Goal: Use online tool/utility

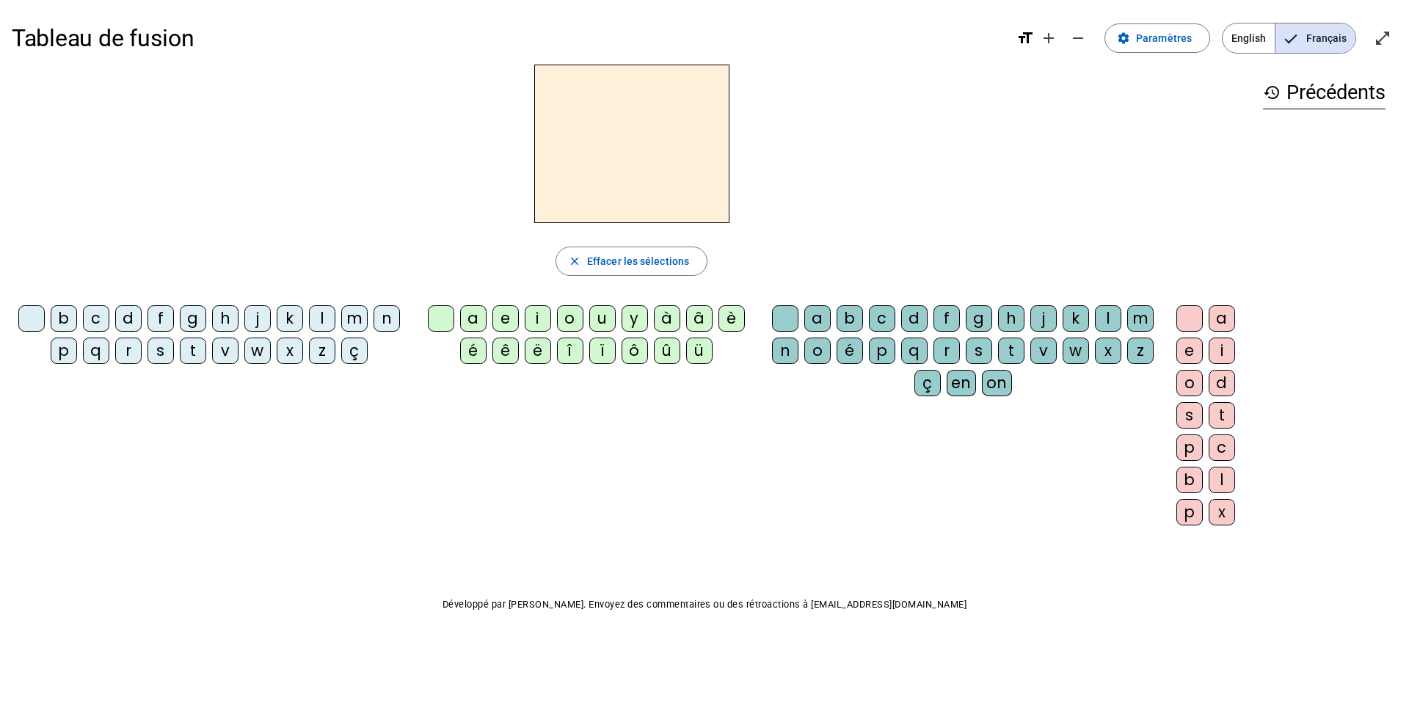
click at [58, 358] on div "p" at bounding box center [64, 351] width 26 height 26
click at [602, 318] on div "u" at bounding box center [602, 318] width 26 height 26
click at [944, 354] on div "r" at bounding box center [946, 351] width 26 height 26
click at [129, 320] on div "d" at bounding box center [128, 318] width 26 height 26
click at [351, 324] on div "m" at bounding box center [354, 318] width 26 height 26
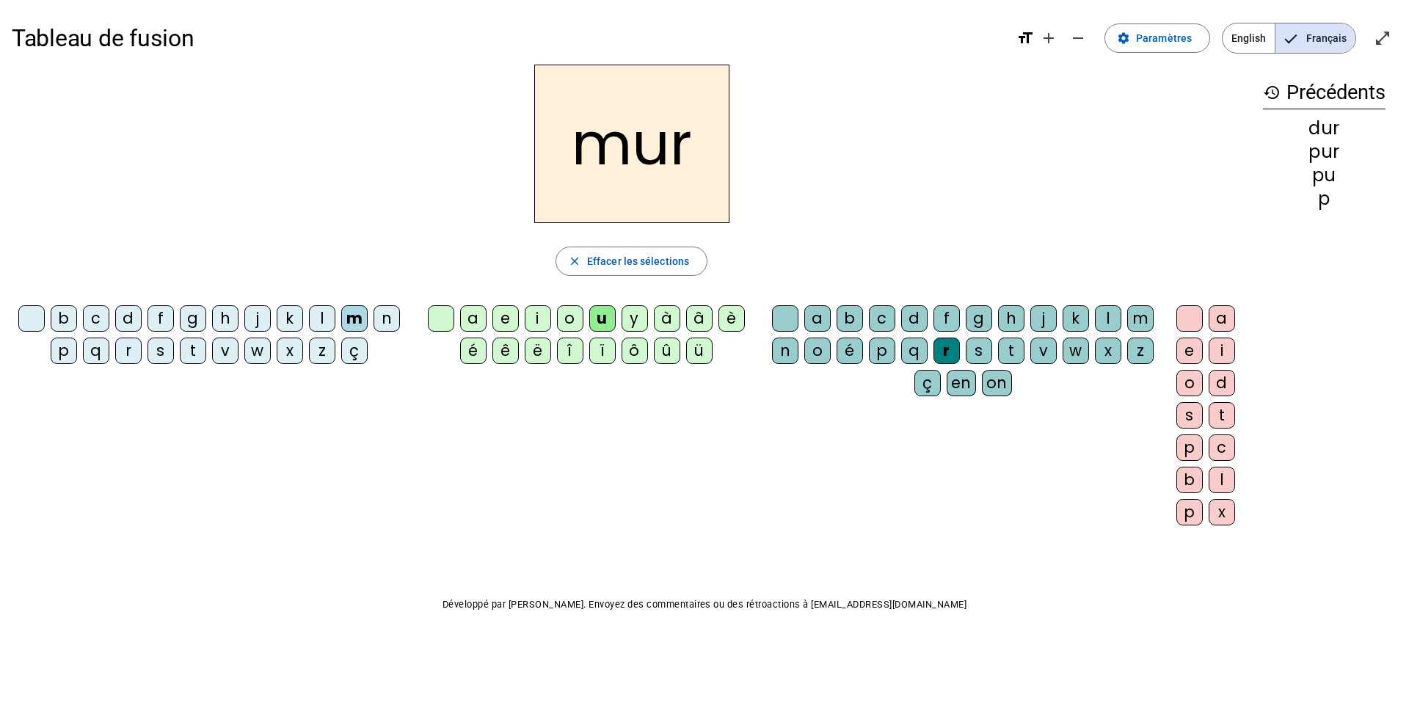
click at [158, 357] on div "s" at bounding box center [160, 351] width 26 height 26
click at [780, 318] on div at bounding box center [785, 318] width 26 height 26
click at [62, 320] on div "b" at bounding box center [64, 318] width 26 height 26
click at [230, 351] on div "v" at bounding box center [225, 351] width 26 height 26
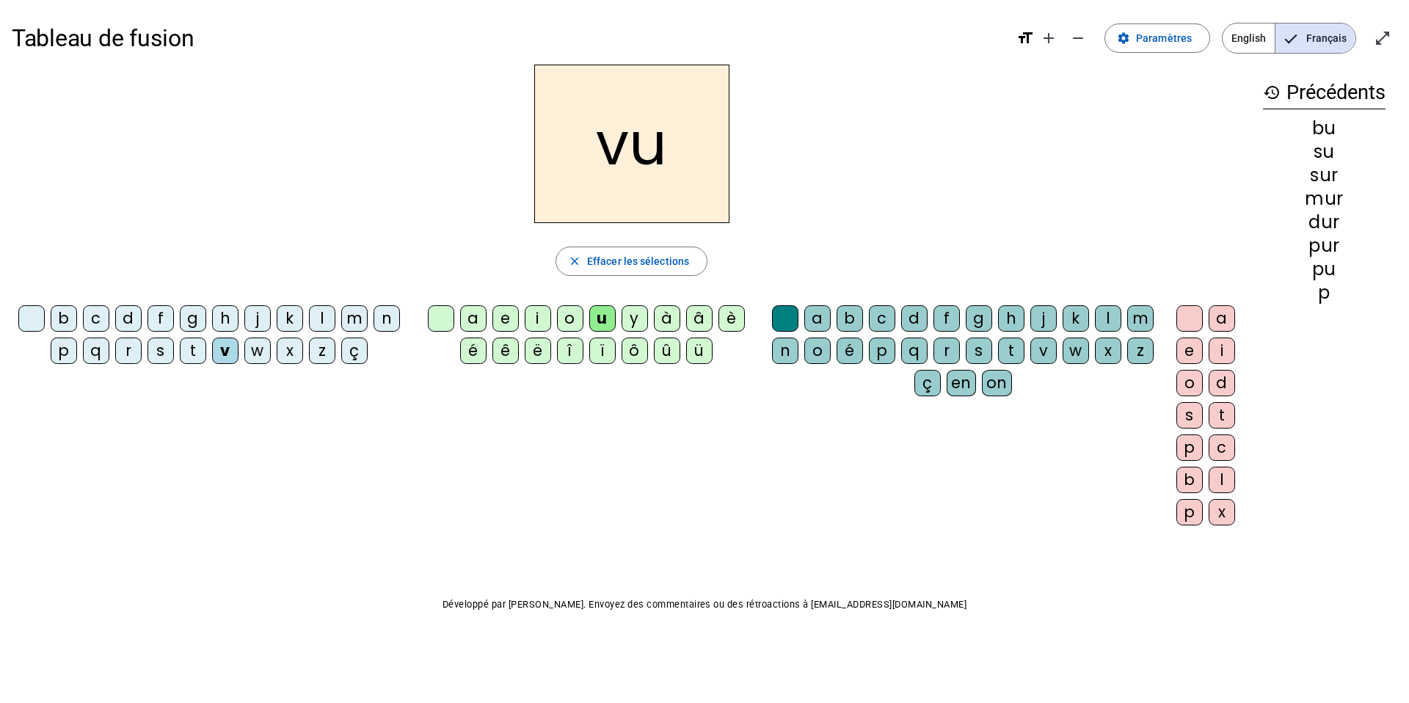
click at [478, 317] on div "a" at bounding box center [473, 318] width 26 height 26
click at [322, 318] on div "l" at bounding box center [322, 318] width 26 height 26
click at [351, 320] on div "m" at bounding box center [354, 318] width 26 height 26
click at [504, 316] on div "e" at bounding box center [505, 318] width 26 height 26
click at [165, 352] on div "s" at bounding box center [160, 351] width 26 height 26
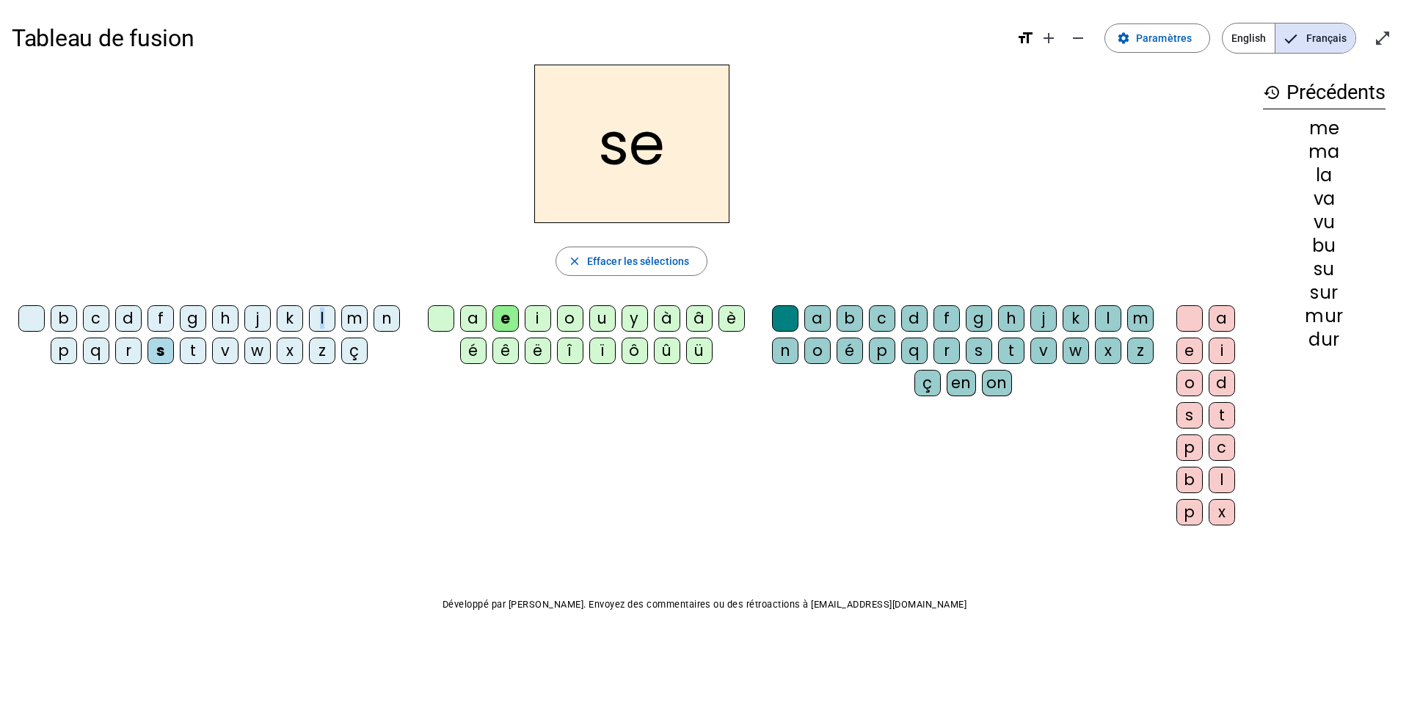
click at [322, 313] on div "l" at bounding box center [322, 318] width 26 height 26
click at [540, 319] on div "i" at bounding box center [538, 318] width 26 height 26
